Goal: Information Seeking & Learning: Check status

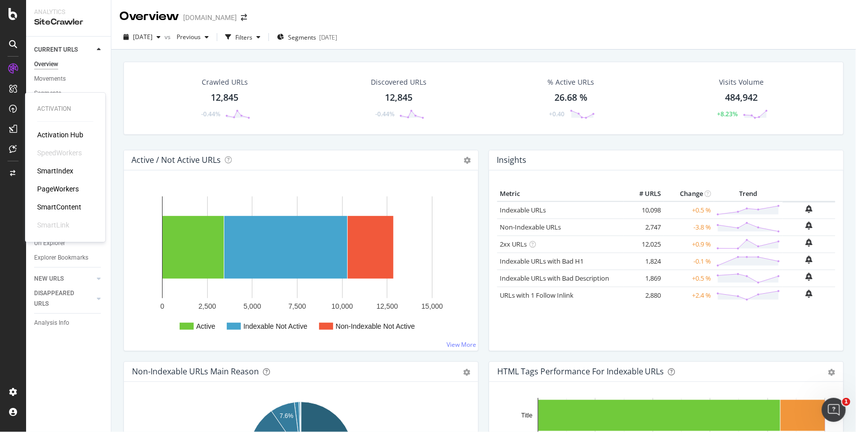
click at [64, 188] on div "PageWorkers" at bounding box center [58, 189] width 42 height 10
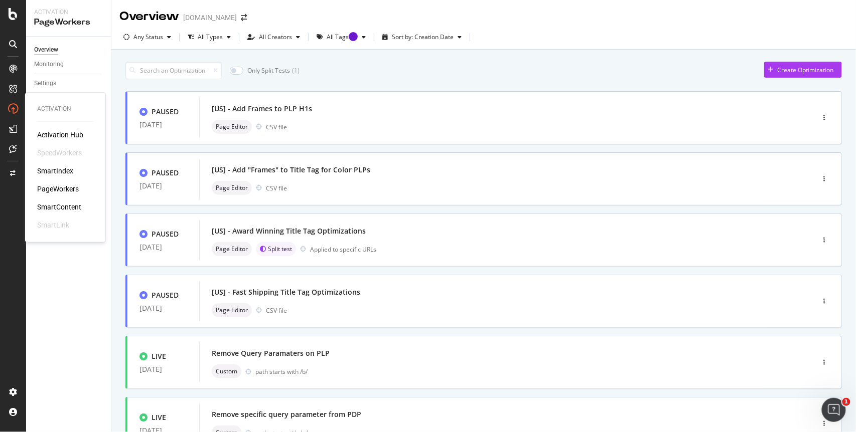
click at [64, 188] on div "PageWorkers" at bounding box center [58, 189] width 42 height 10
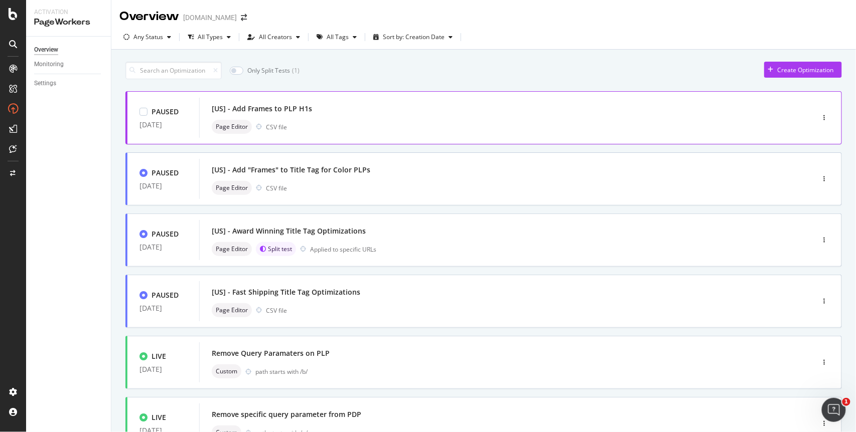
click at [306, 108] on div "[US] - Add Frames to PLP H1s" at bounding box center [262, 109] width 100 height 10
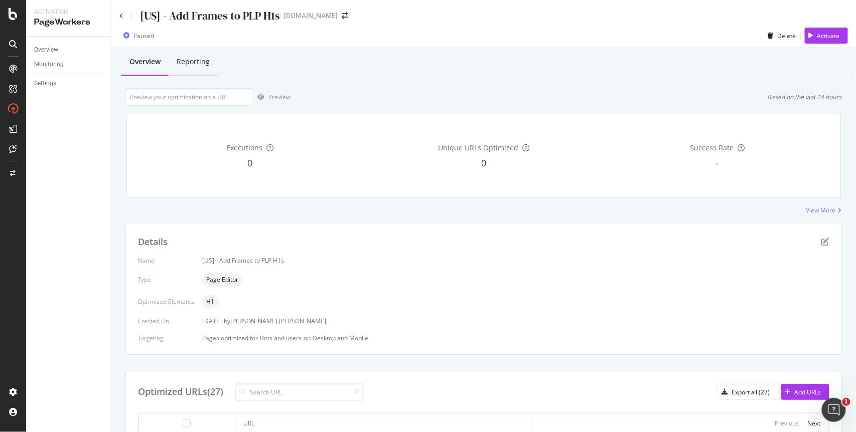
click at [189, 60] on div "Reporting" at bounding box center [193, 62] width 33 height 10
